Goal: Contribute content: Add original content to the website for others to see

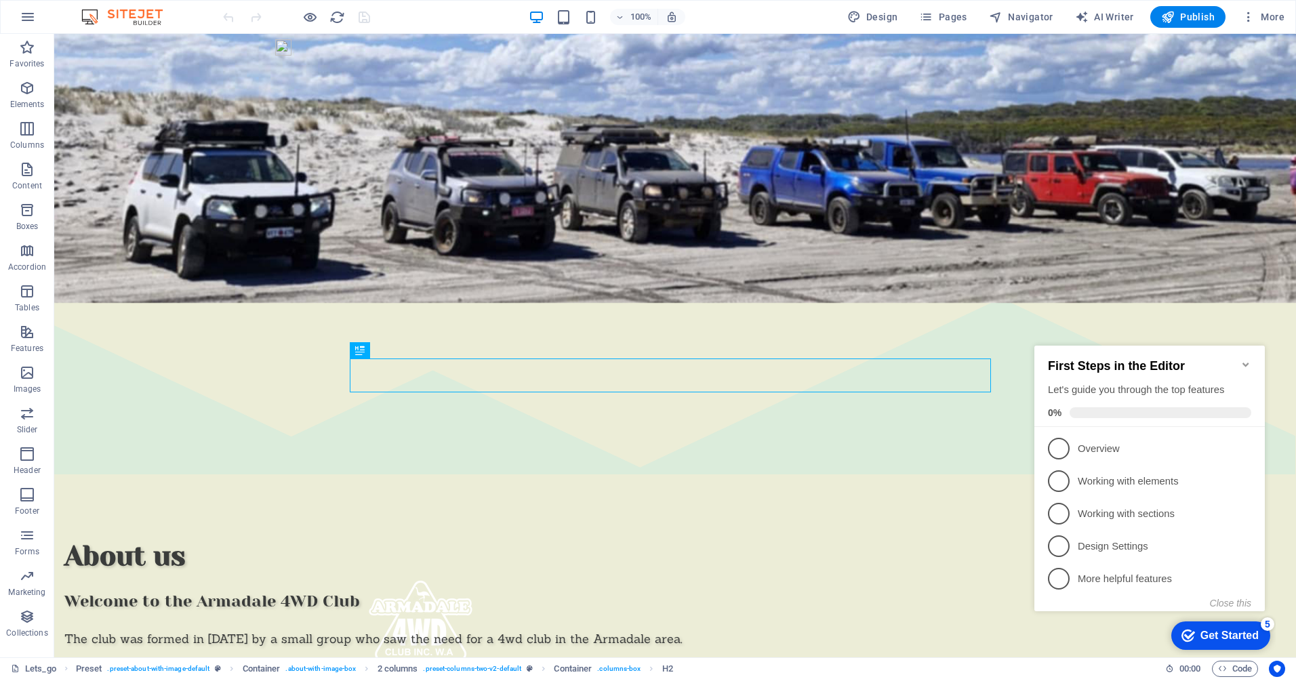
click at [1245, 359] on icon "Minimize checklist" at bounding box center [1245, 364] width 11 height 11
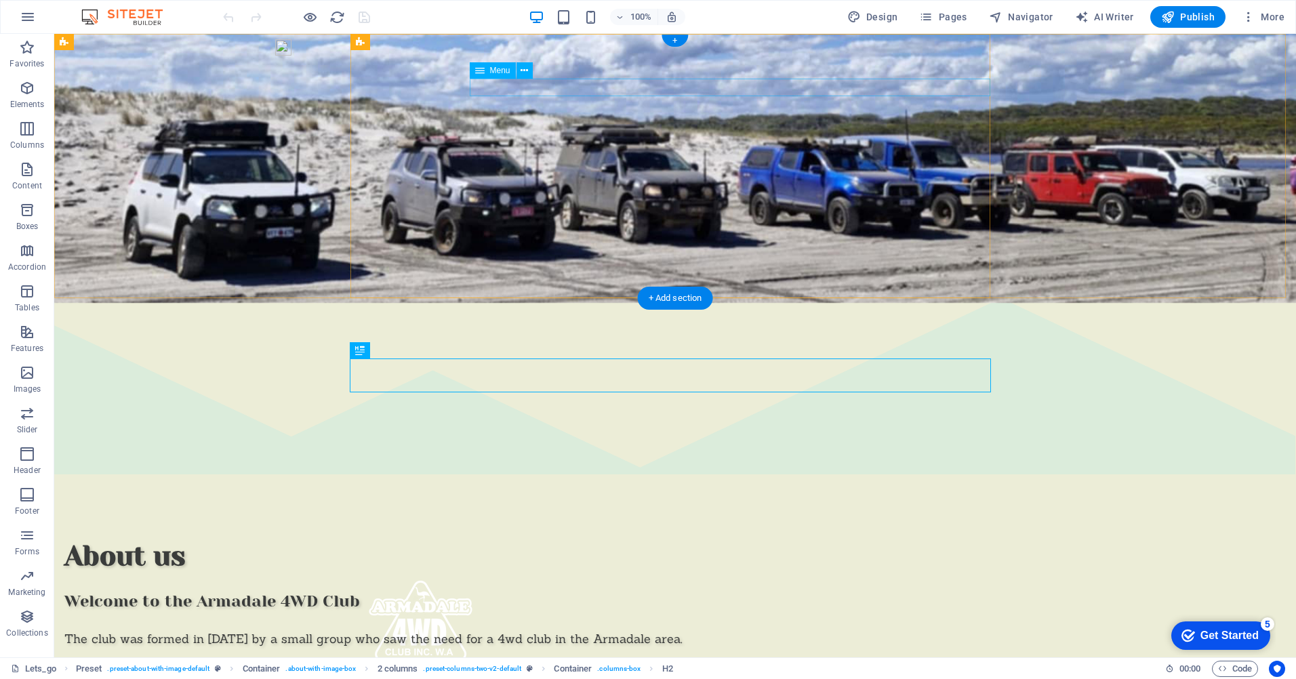
click at [683, 664] on nav "Home About Us Adventuring Membership The Crew Contact Us" at bounding box center [680, 673] width 629 height 18
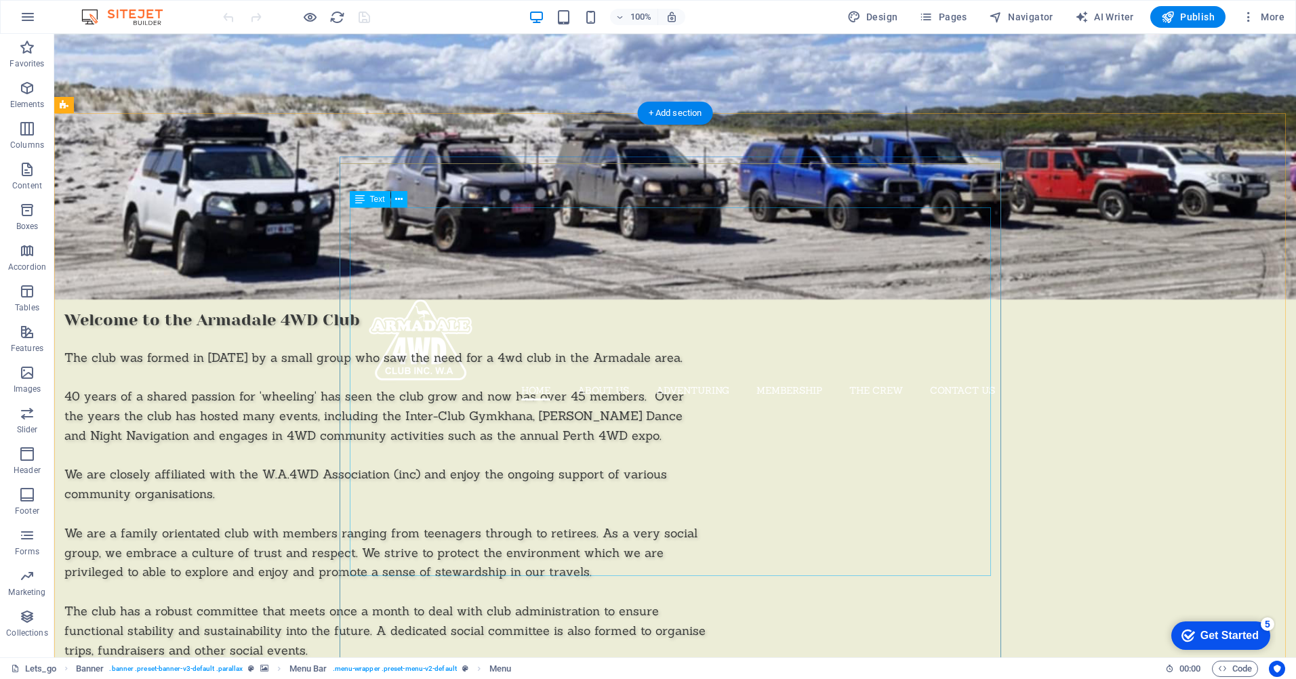
scroll to position [339, 0]
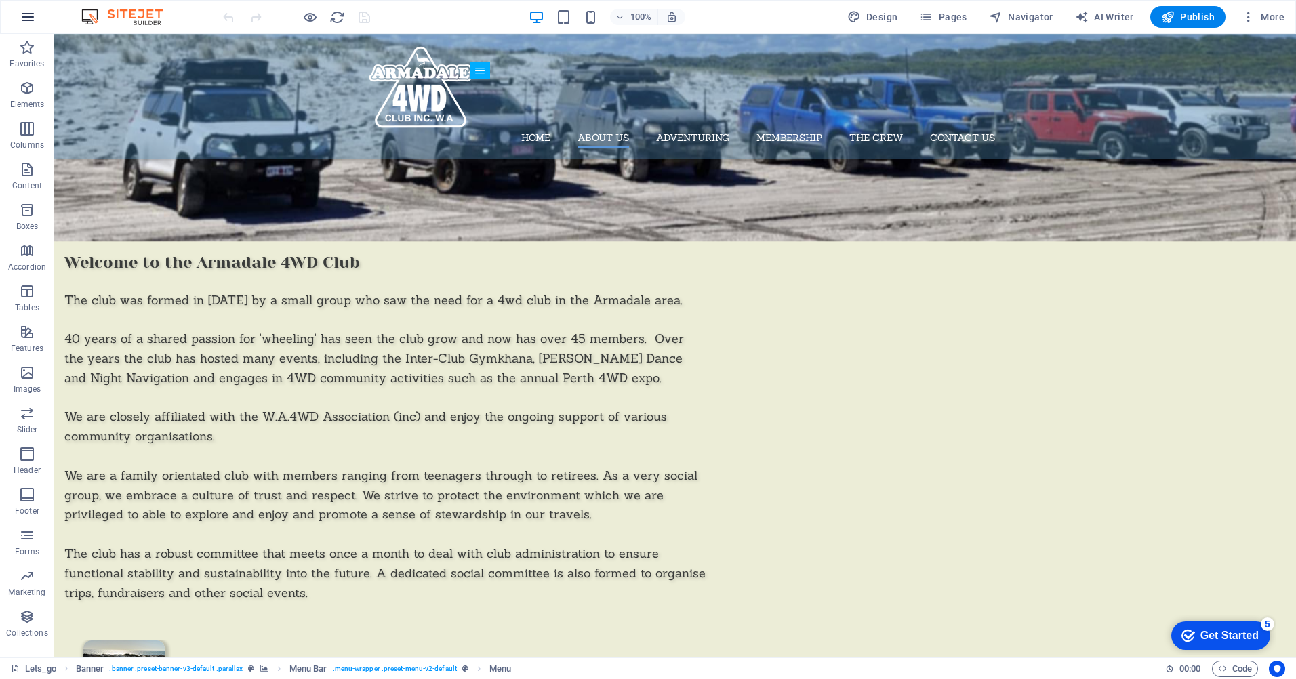
click at [30, 16] on icon "button" at bounding box center [28, 17] width 16 height 16
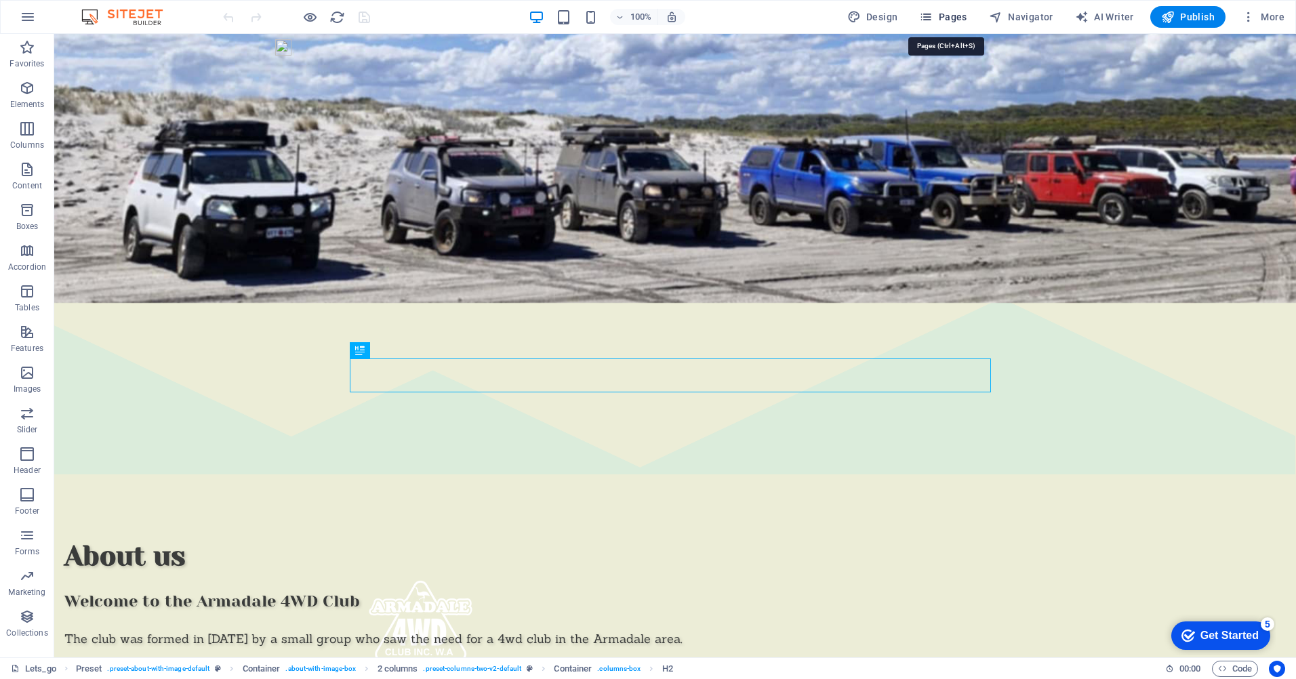
click at [953, 12] on span "Pages" at bounding box center [942, 17] width 47 height 14
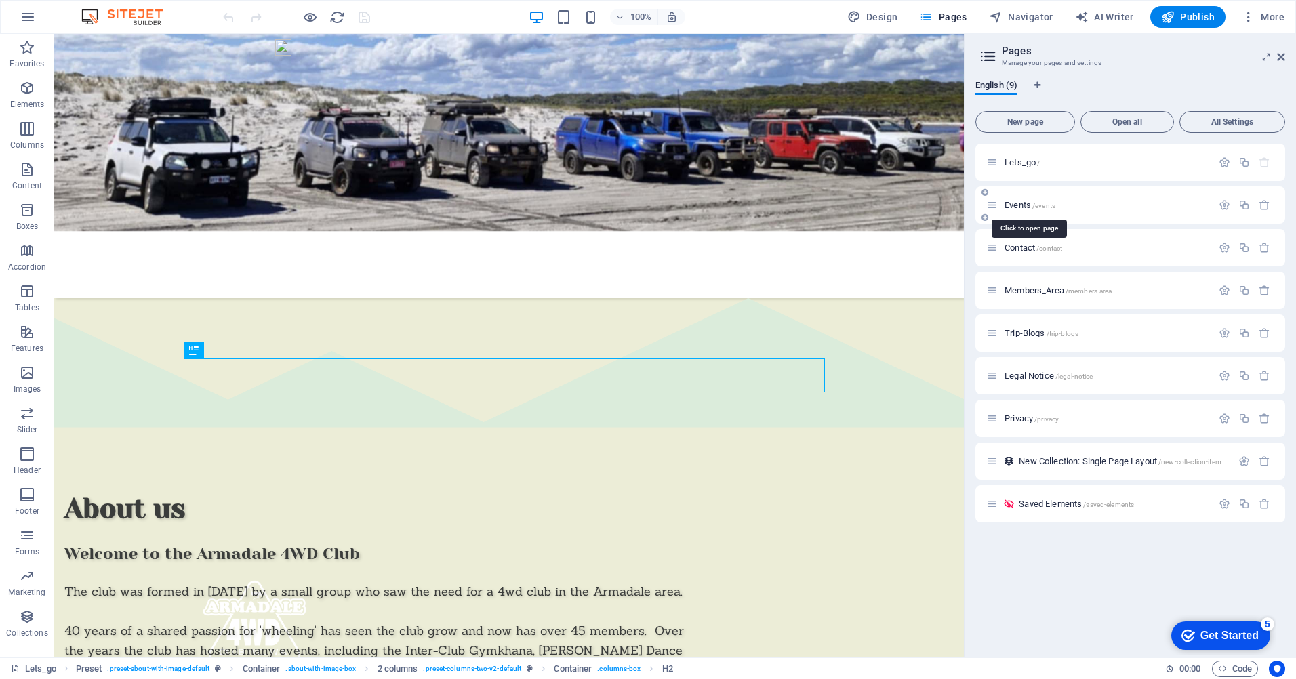
click at [1025, 206] on span "Events /events" at bounding box center [1029, 205] width 51 height 10
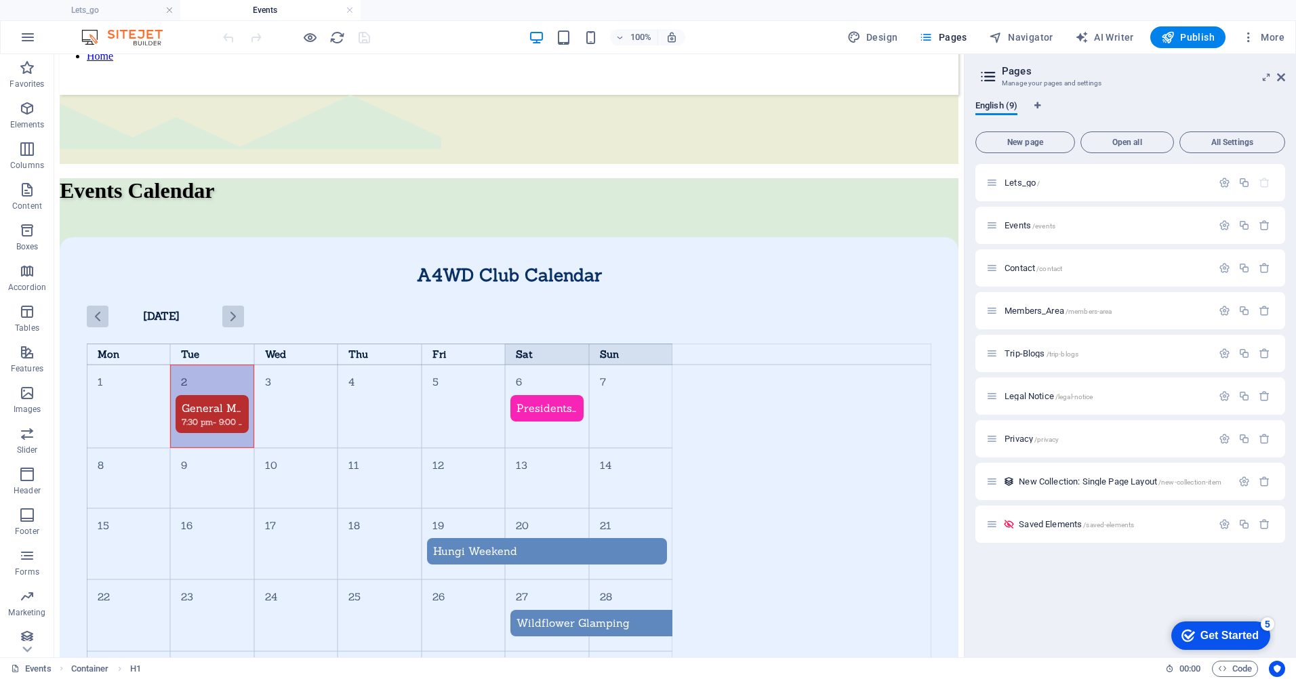
scroll to position [660, 0]
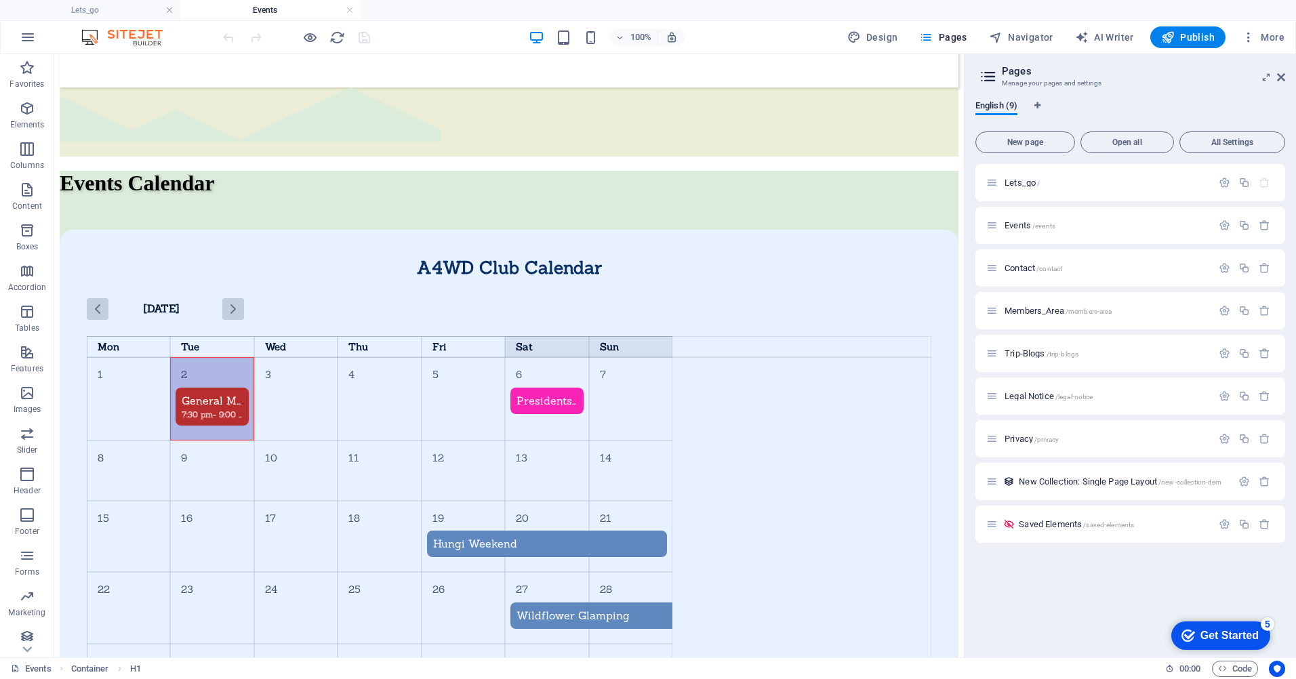
drag, startPoint x: 959, startPoint y: 184, endPoint x: 1018, endPoint y: 405, distance: 228.6
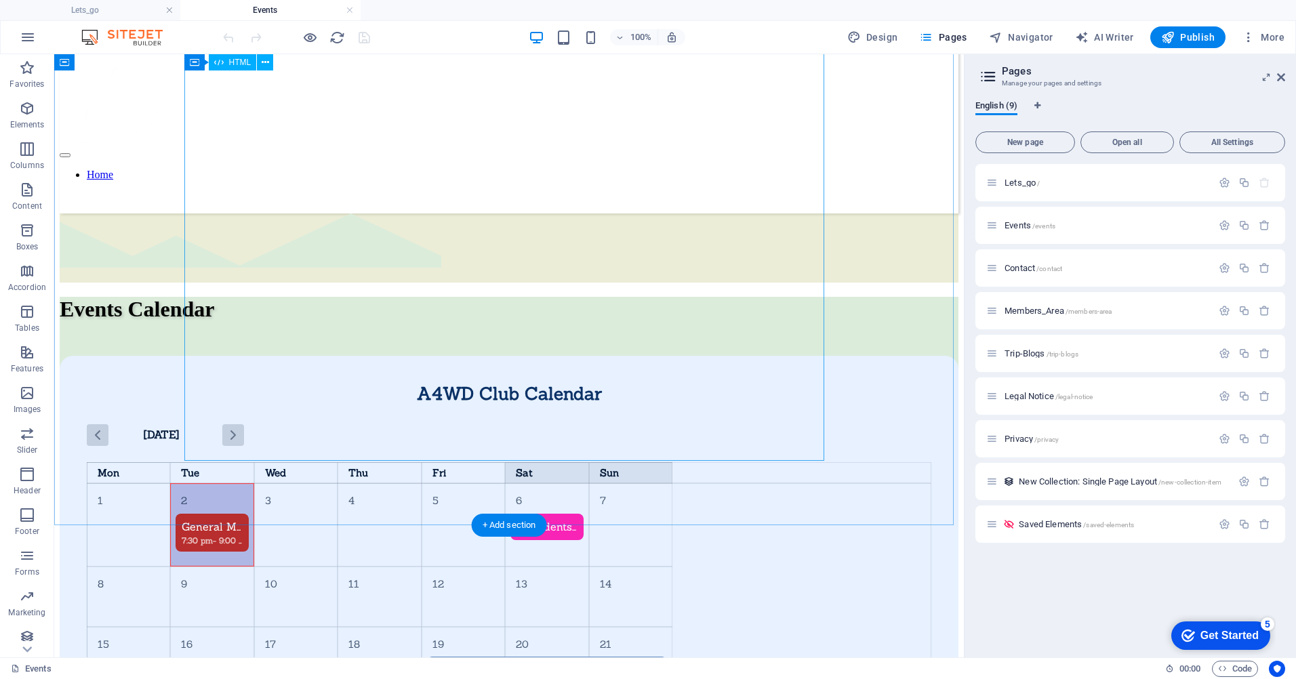
scroll to position [457, 0]
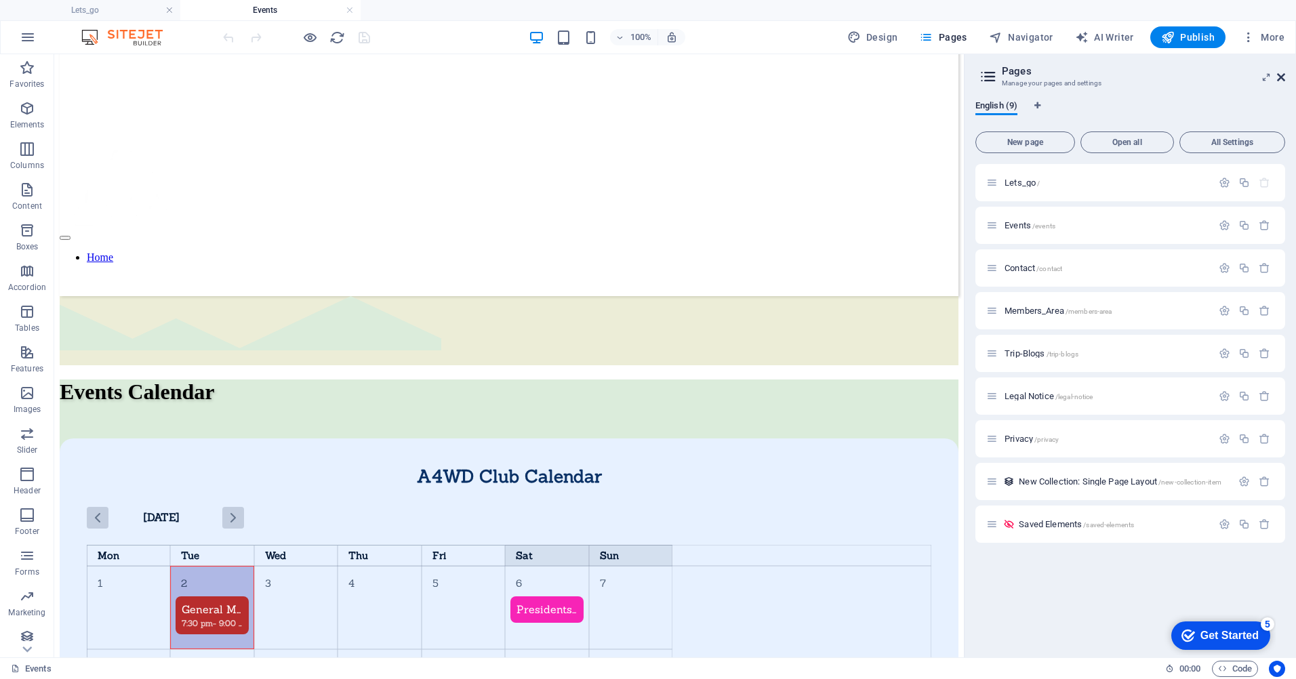
click at [1283, 80] on icon at bounding box center [1281, 77] width 8 height 11
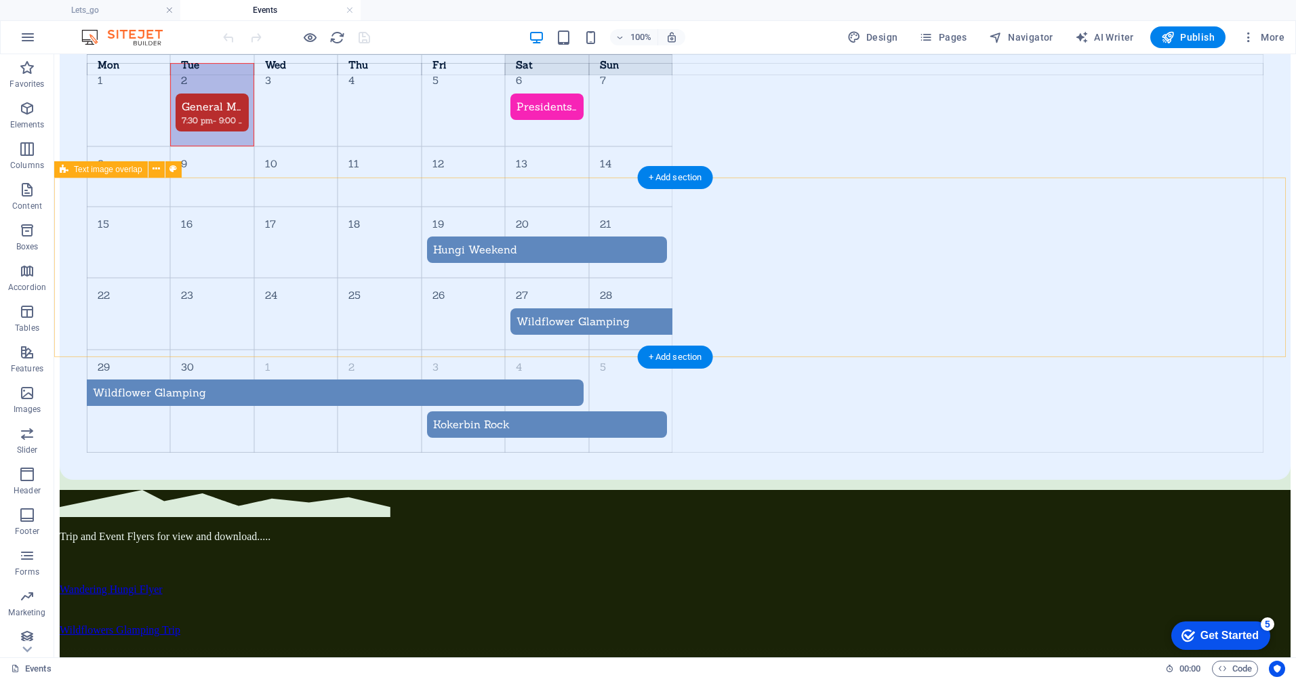
scroll to position [931, 0]
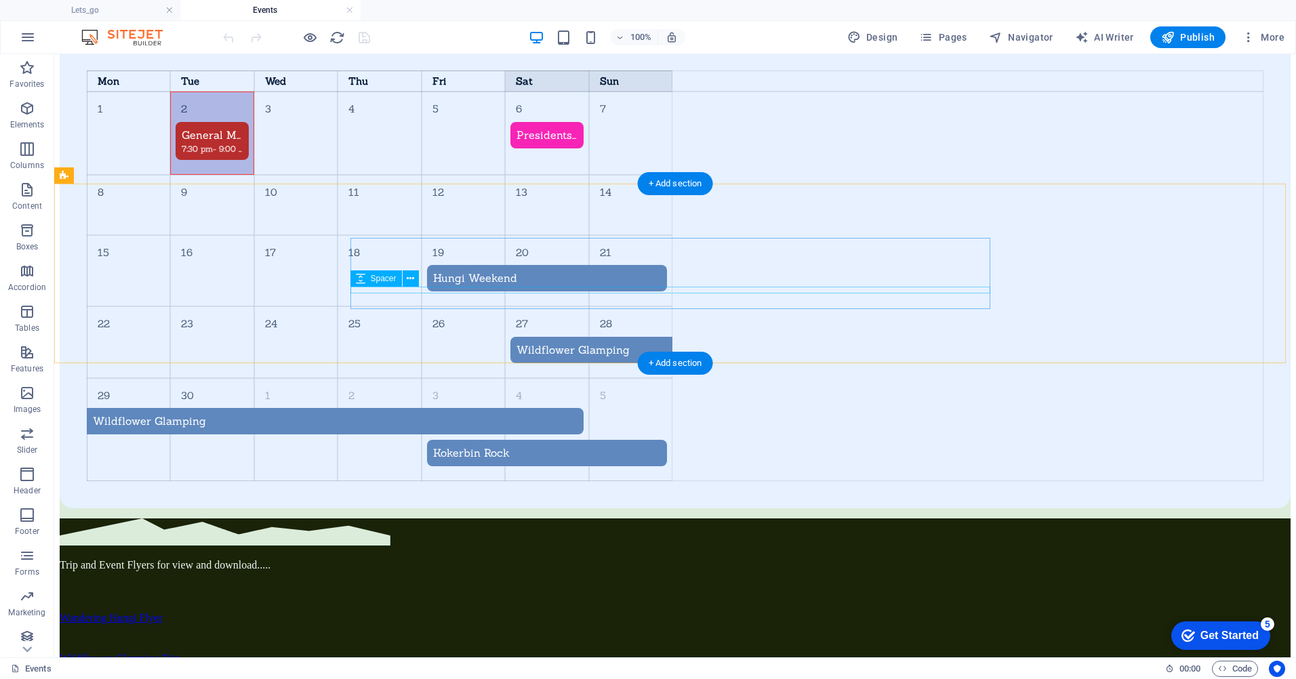
click at [452, 635] on div at bounding box center [675, 638] width 1231 height 7
click at [410, 284] on icon at bounding box center [410, 279] width 7 height 14
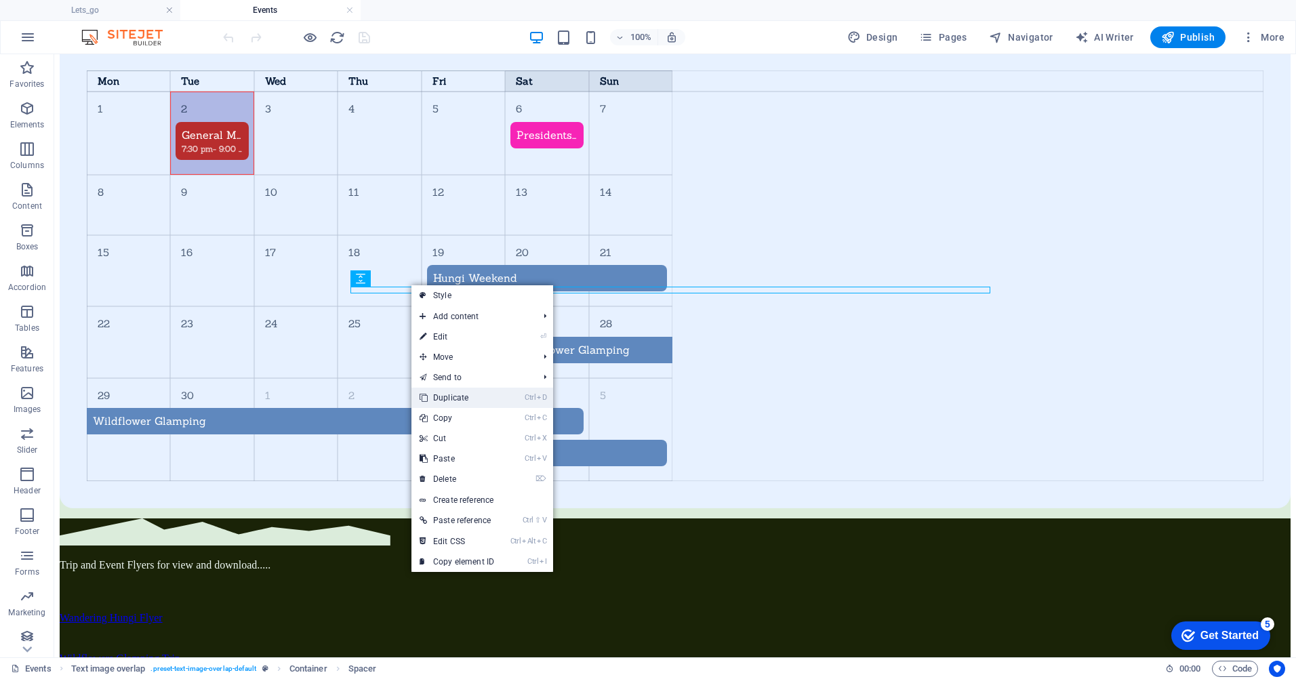
click at [455, 398] on link "Ctrl D Duplicate" at bounding box center [456, 398] width 91 height 20
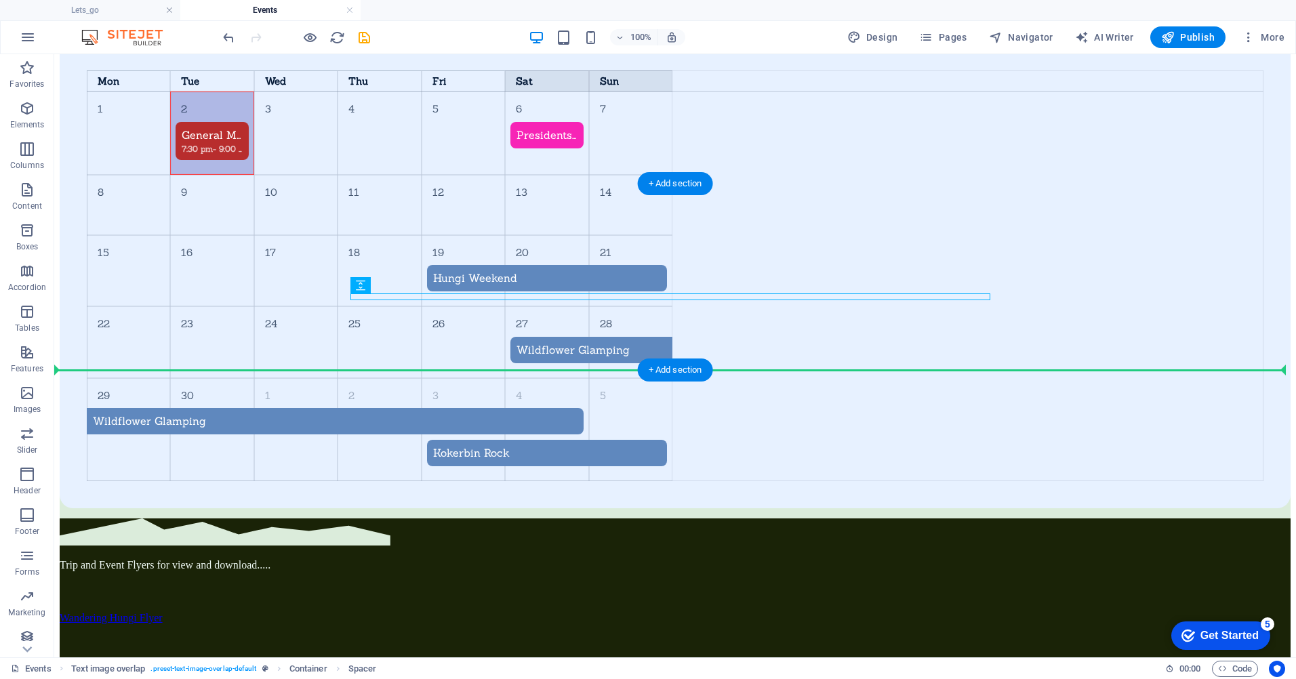
drag, startPoint x: 426, startPoint y: 297, endPoint x: 426, endPoint y: 318, distance: 20.3
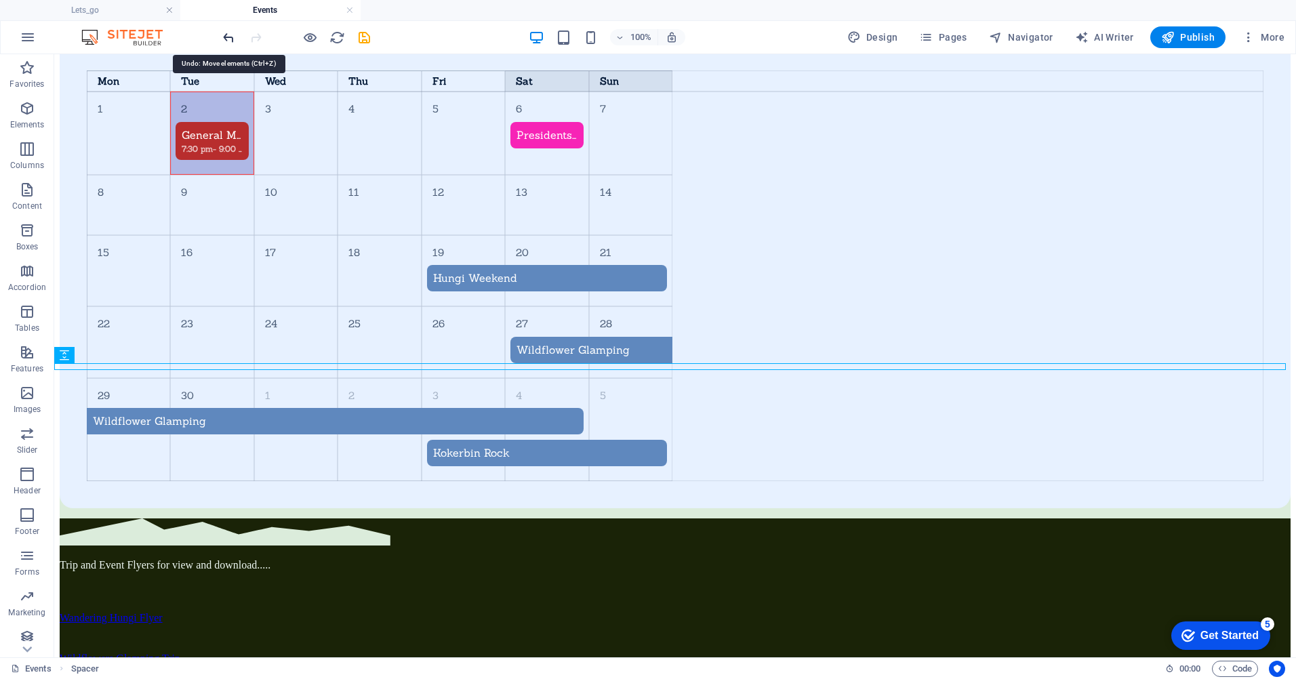
click at [228, 36] on icon "undo" at bounding box center [229, 38] width 16 height 16
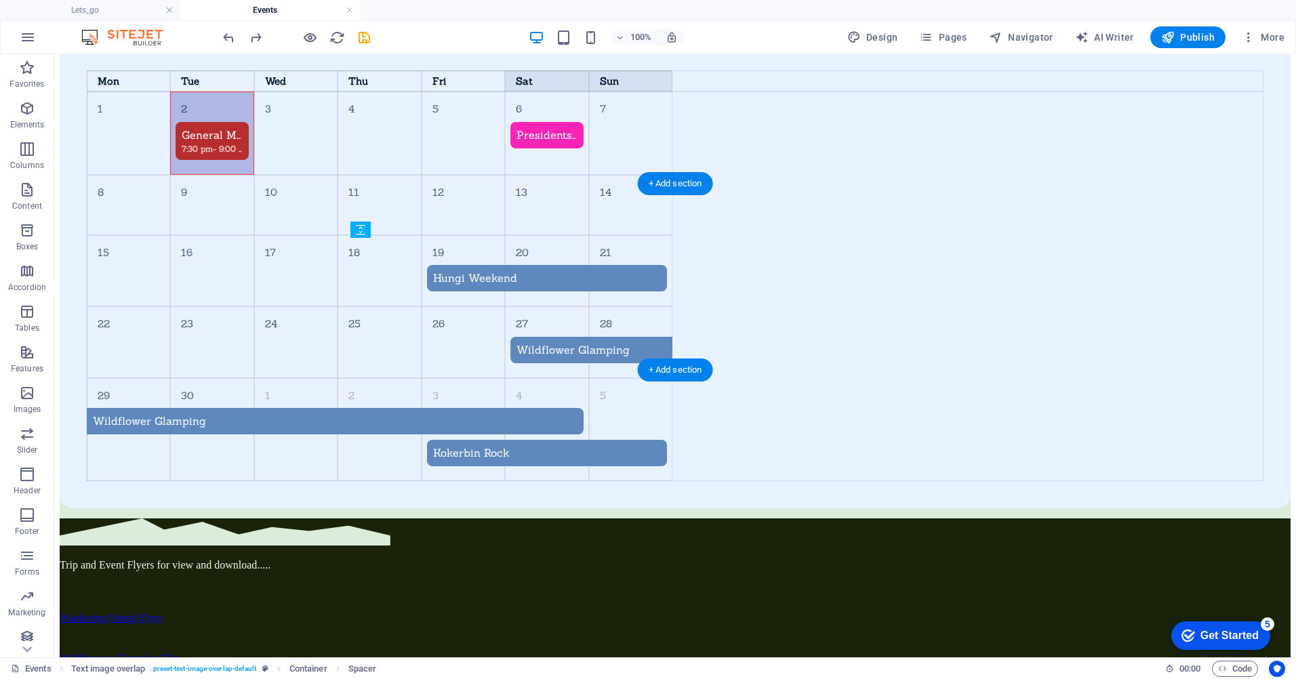
drag, startPoint x: 498, startPoint y: 291, endPoint x: 455, endPoint y: 312, distance: 48.5
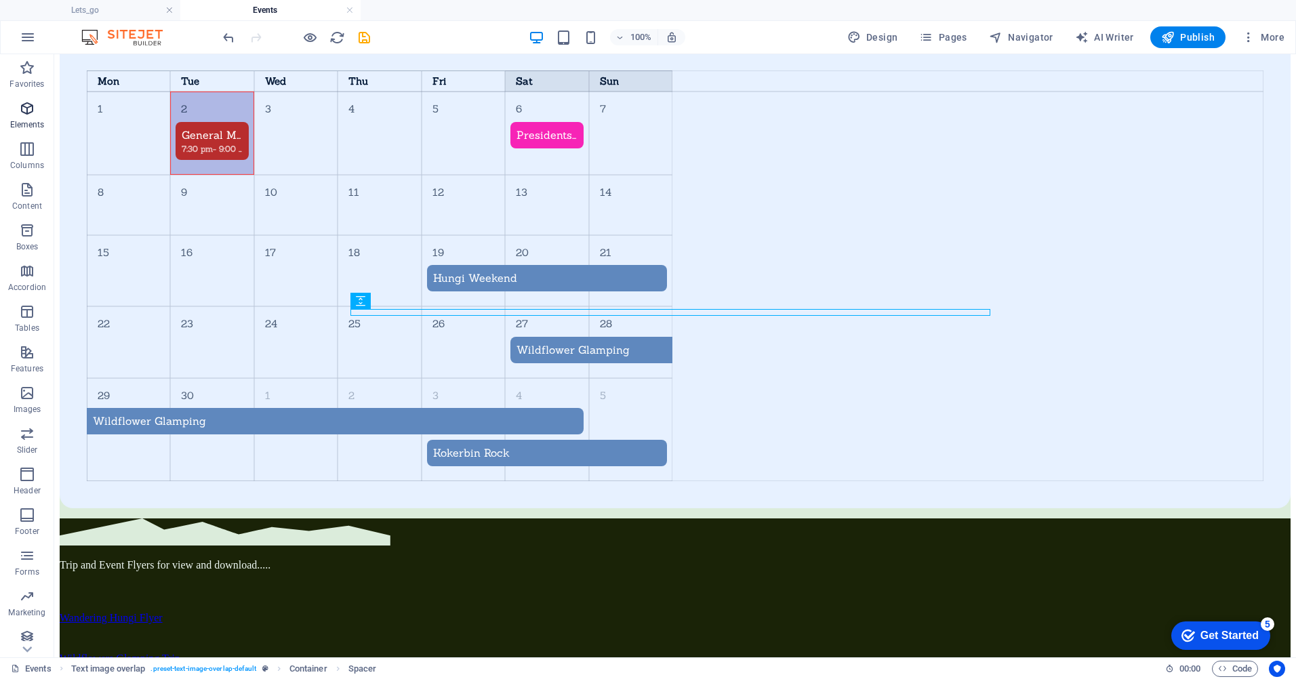
click at [26, 110] on icon "button" at bounding box center [27, 108] width 16 height 16
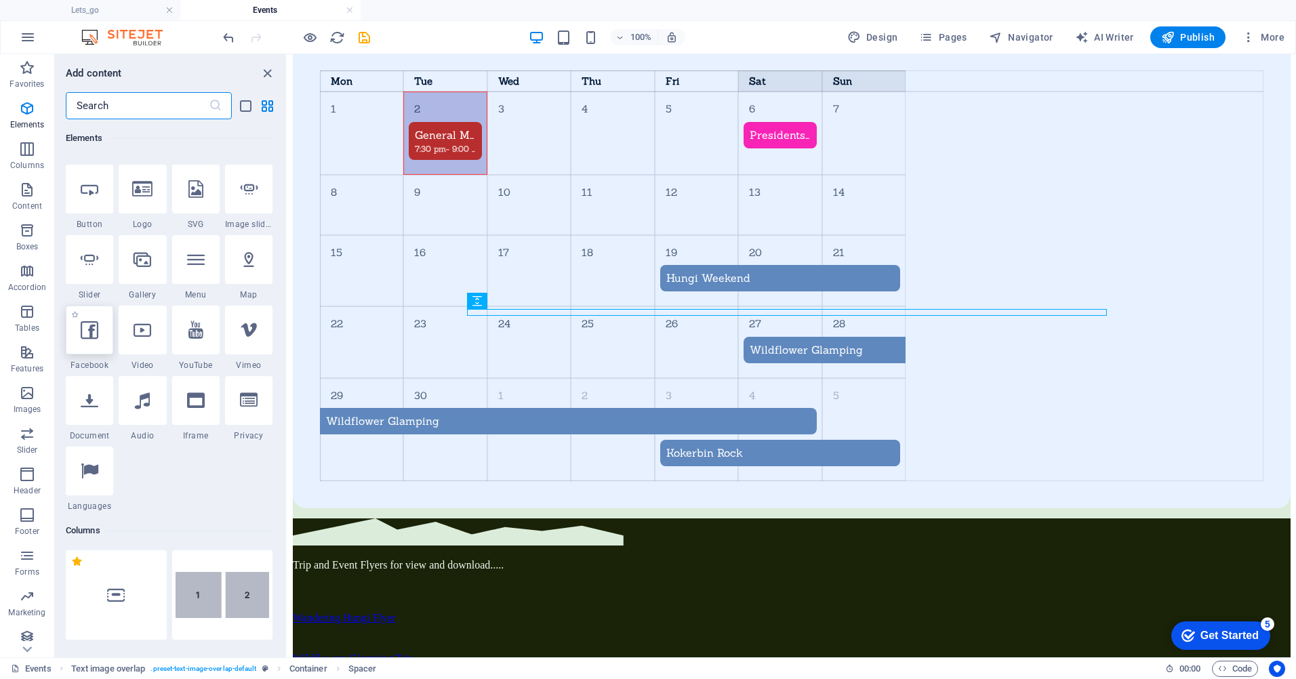
scroll to position [280, 0]
click at [89, 405] on icon at bounding box center [90, 399] width 18 height 18
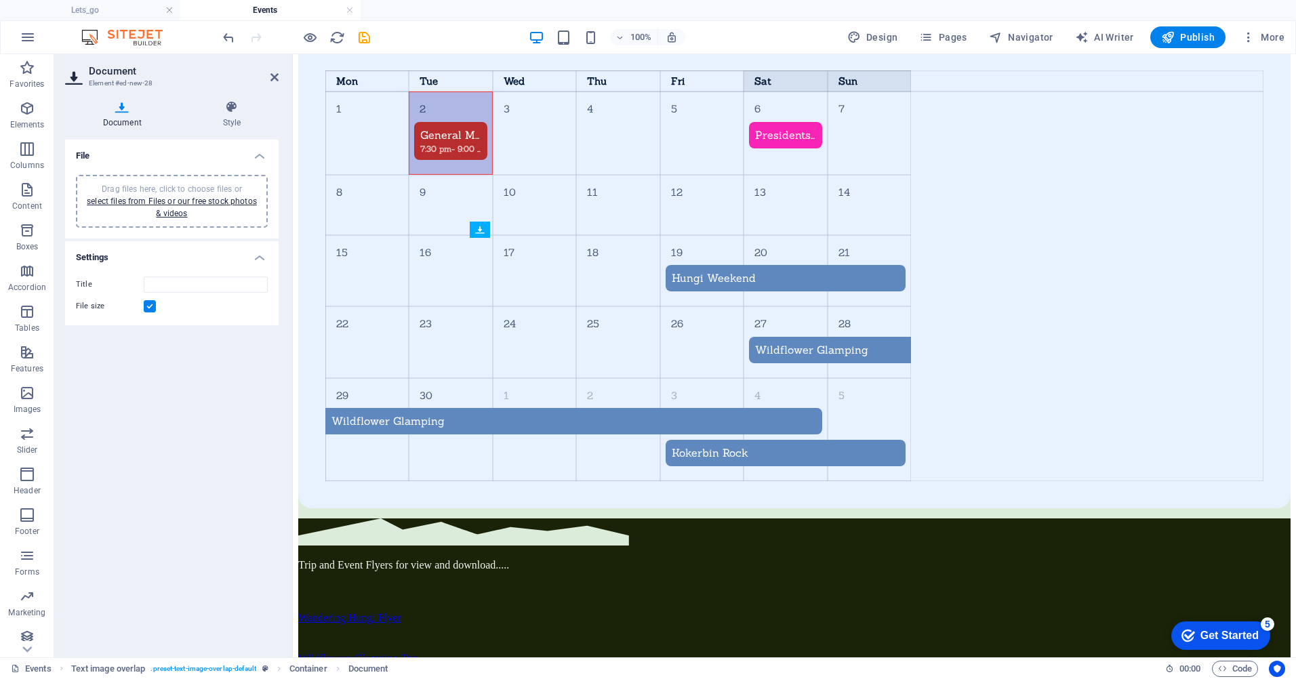
drag, startPoint x: 614, startPoint y: 243, endPoint x: 608, endPoint y: 318, distance: 74.8
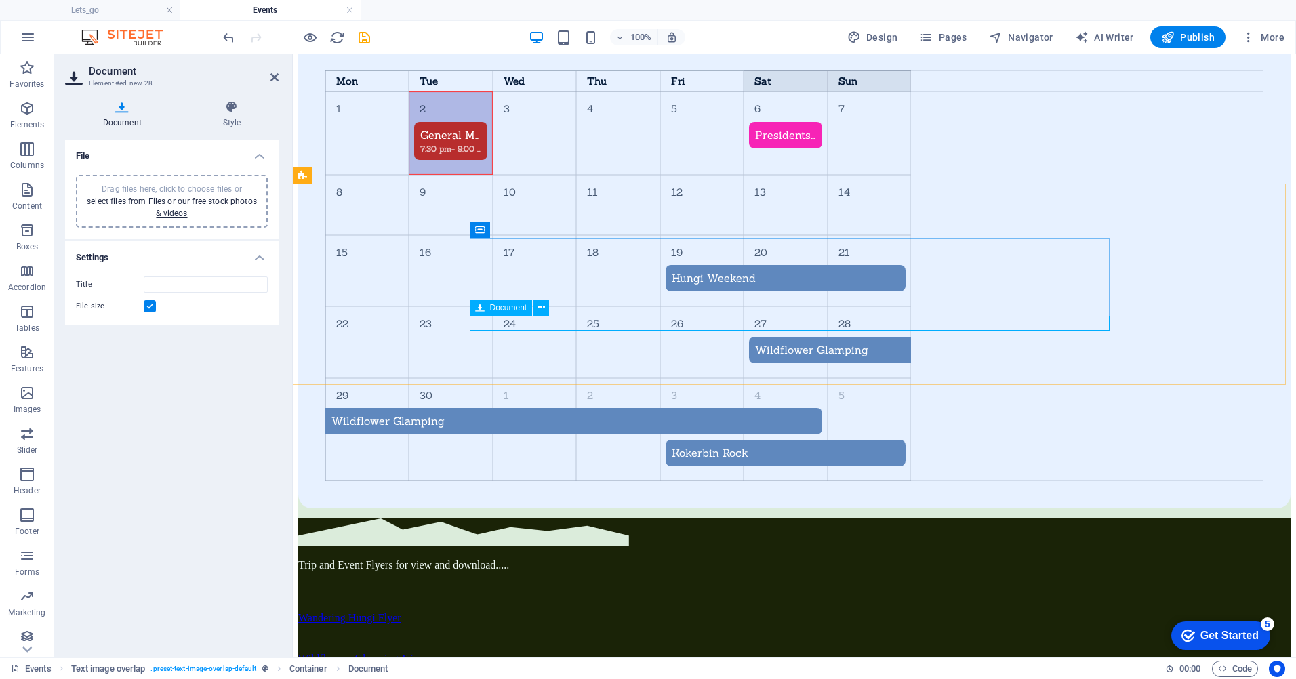
click at [190, 284] on input "Title" at bounding box center [206, 284] width 124 height 16
type input "Beautiful Pemberton"
click at [159, 203] on link "select files from Files or our free stock photos & videos" at bounding box center [172, 208] width 170 height 22
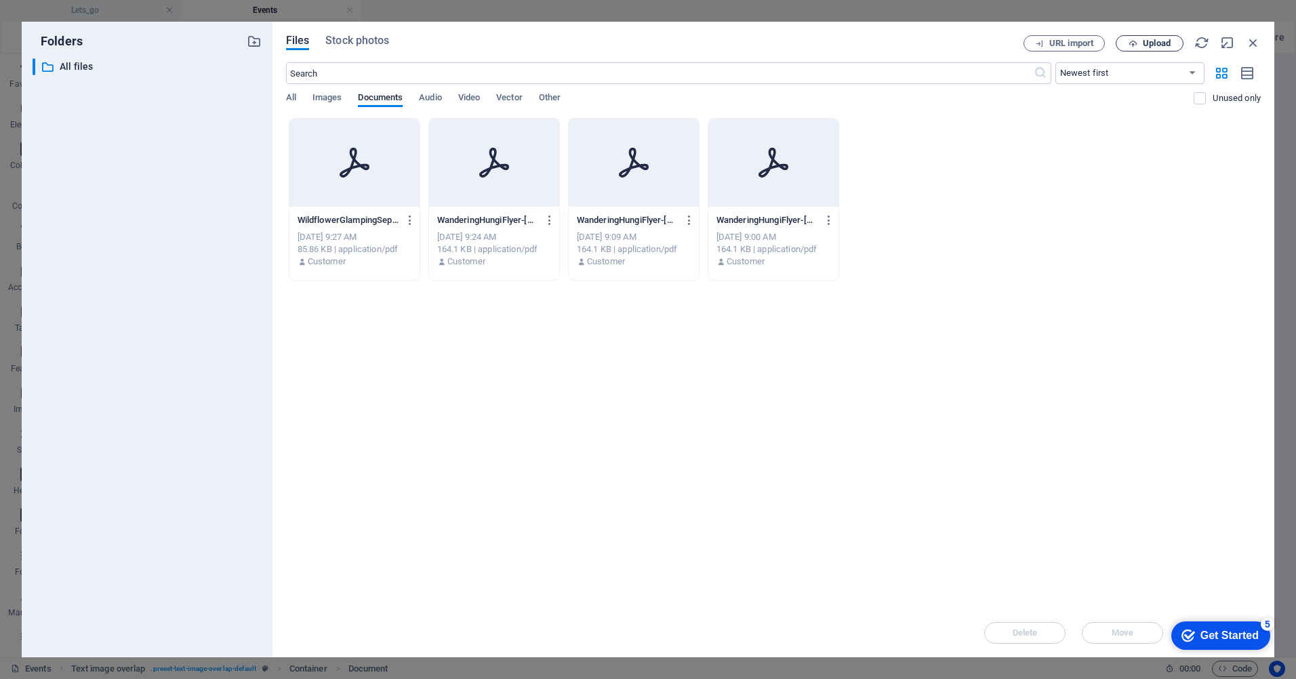
click at [1147, 39] on span "Upload" at bounding box center [1157, 43] width 28 height 8
click at [1254, 43] on icon "button" at bounding box center [1253, 42] width 15 height 15
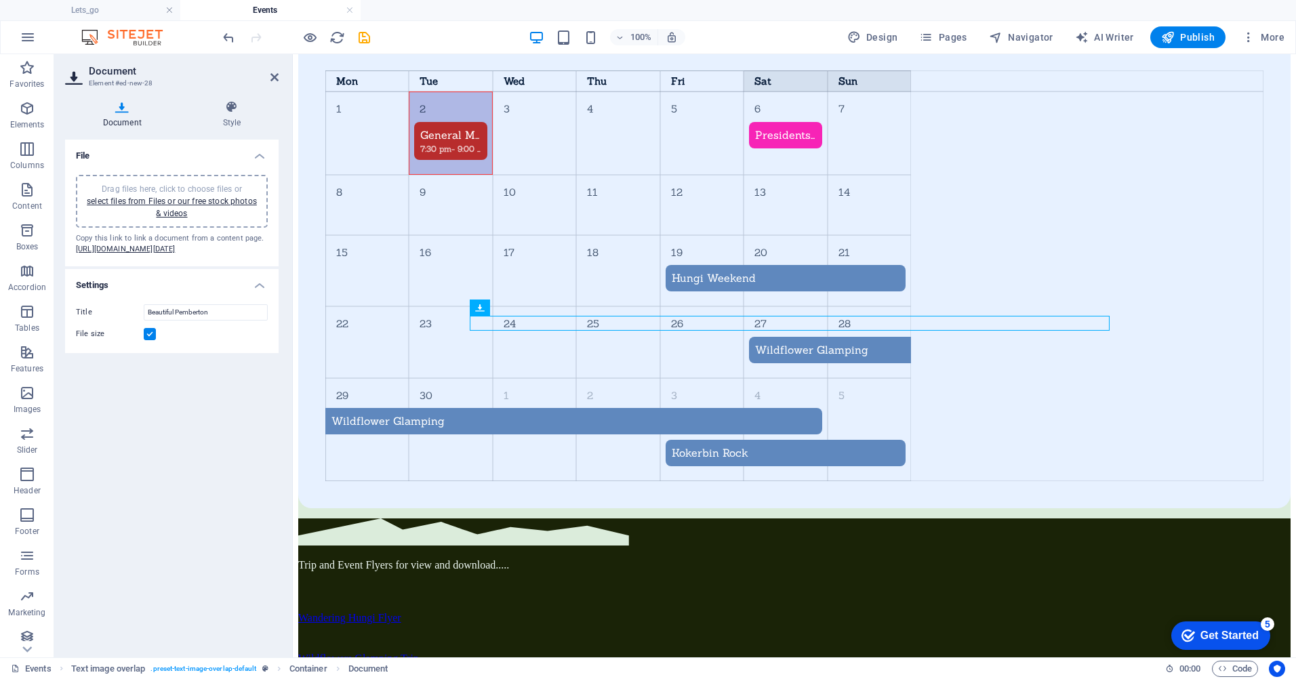
click at [150, 340] on label at bounding box center [150, 334] width 12 height 12
click at [0, 0] on input "File size" at bounding box center [0, 0] width 0 height 0
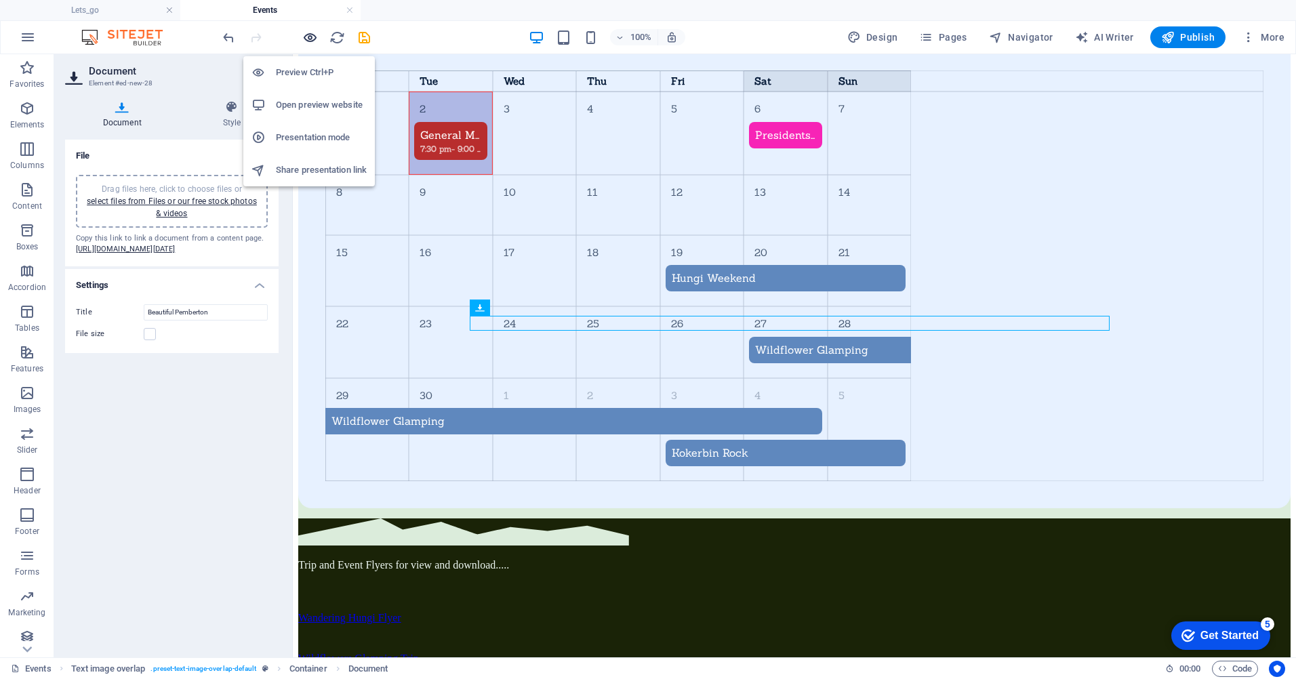
click at [314, 38] on icon "button" at bounding box center [310, 38] width 16 height 16
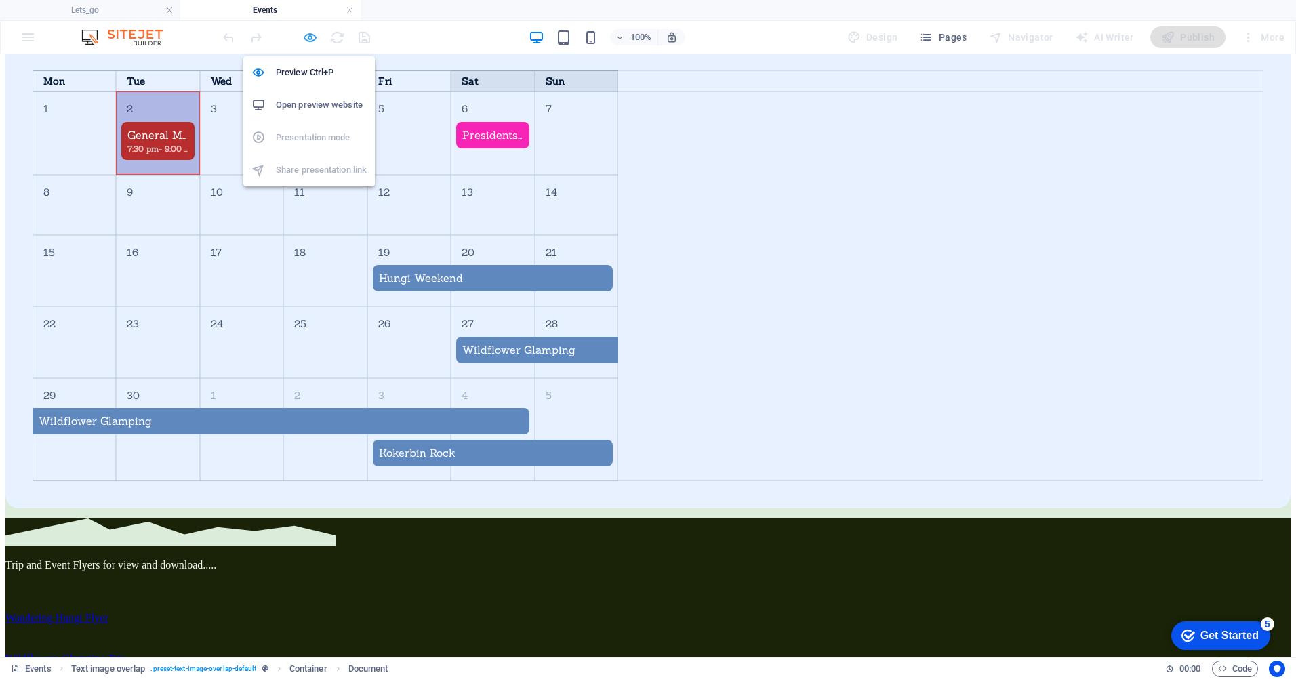
click at [308, 37] on icon "button" at bounding box center [310, 38] width 16 height 16
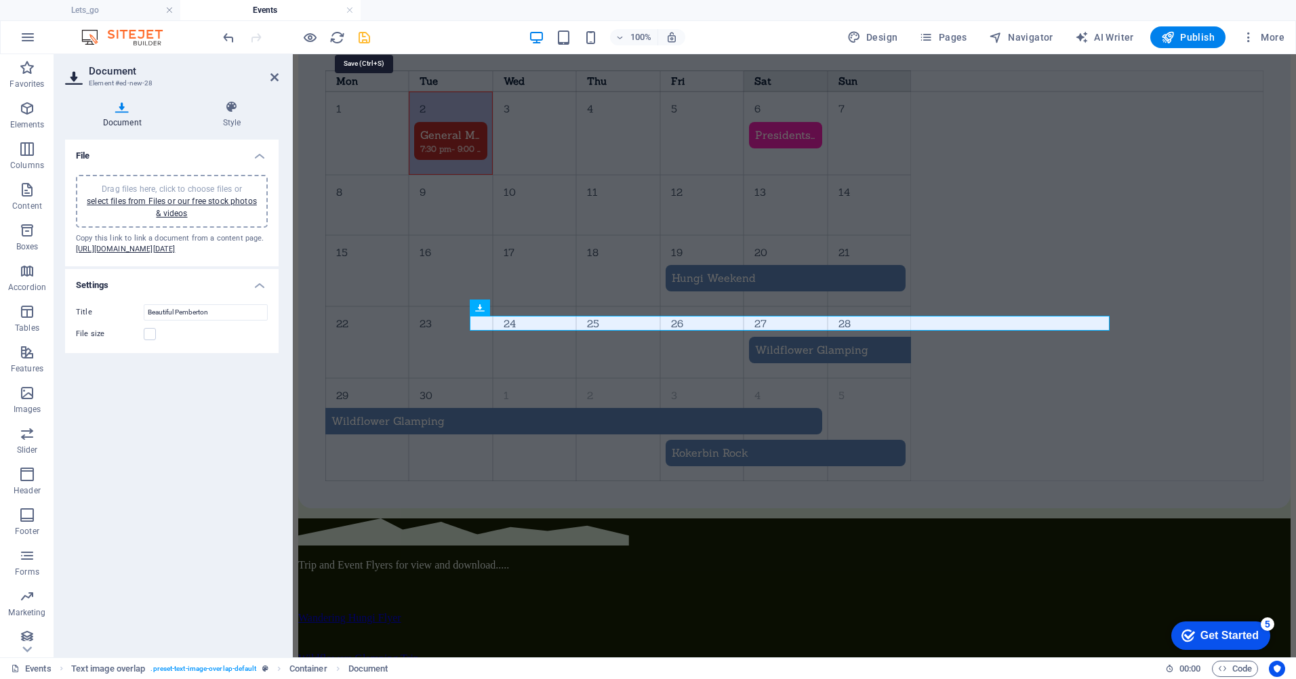
click at [363, 37] on icon "save" at bounding box center [364, 38] width 16 height 16
click at [275, 73] on icon at bounding box center [274, 77] width 8 height 11
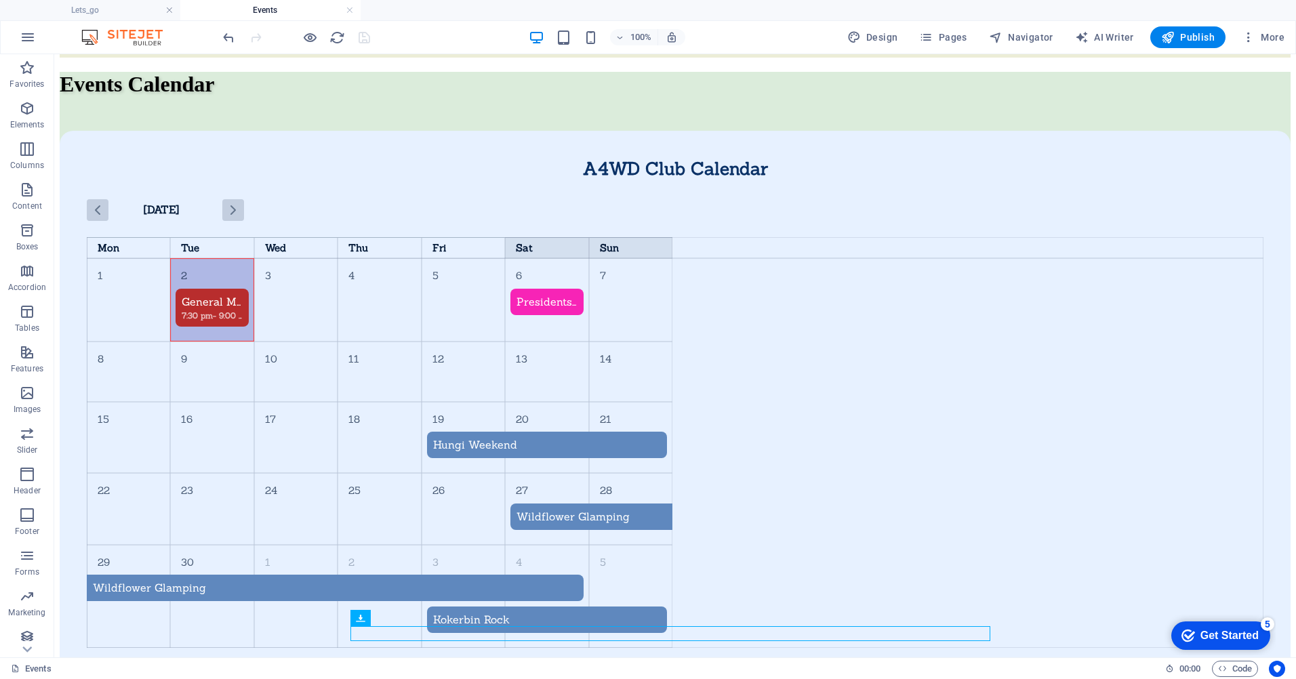
scroll to position [870, 0]
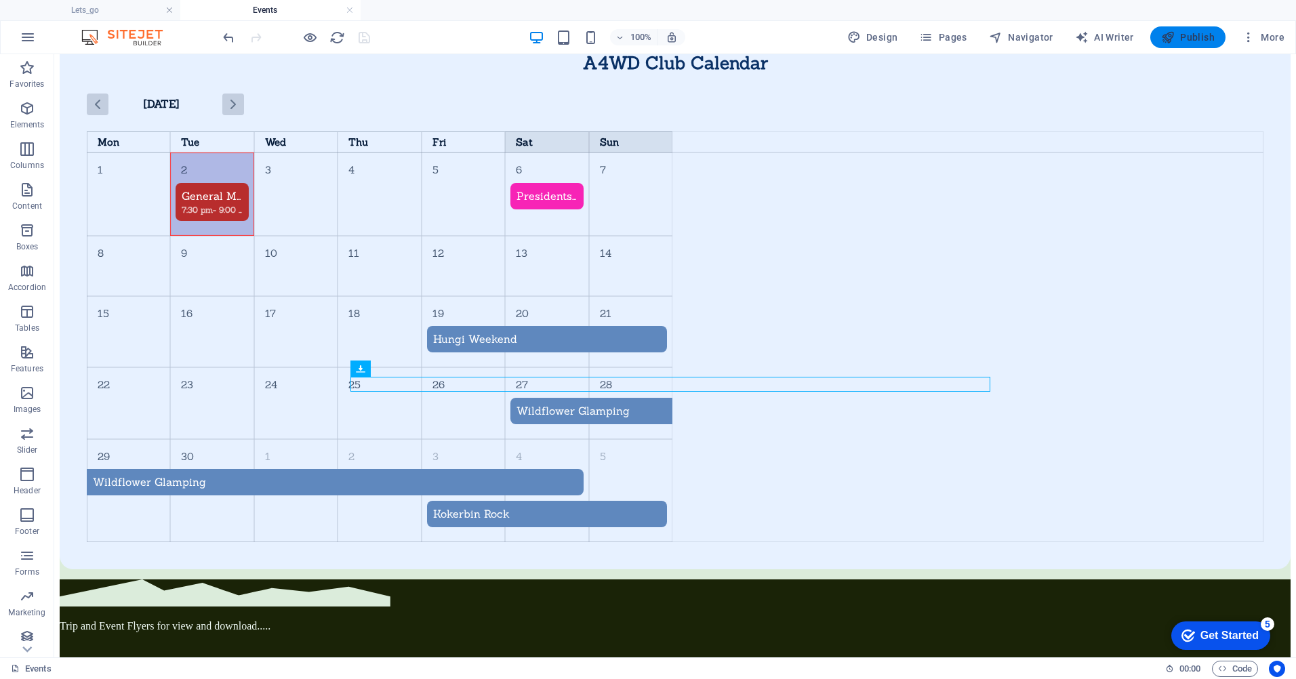
click at [1199, 35] on span "Publish" at bounding box center [1188, 37] width 54 height 14
